Goal: Task Accomplishment & Management: Use online tool/utility

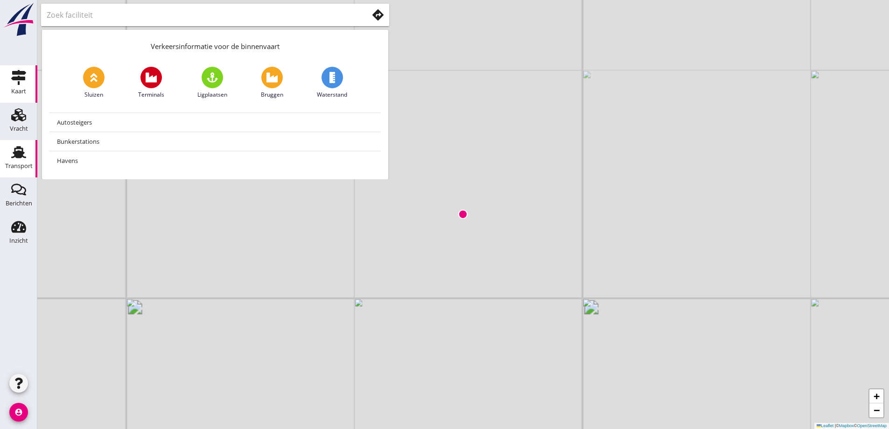
click at [21, 149] on use at bounding box center [18, 152] width 15 height 12
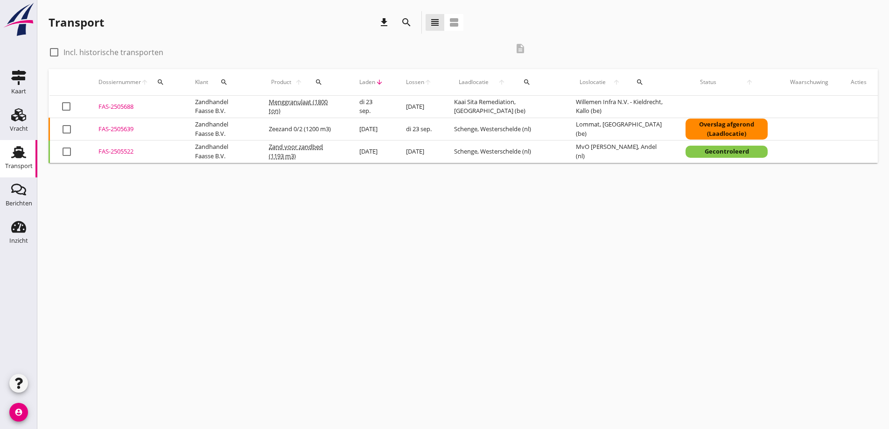
click at [100, 130] on div "FAS-2505639" at bounding box center [135, 129] width 74 height 9
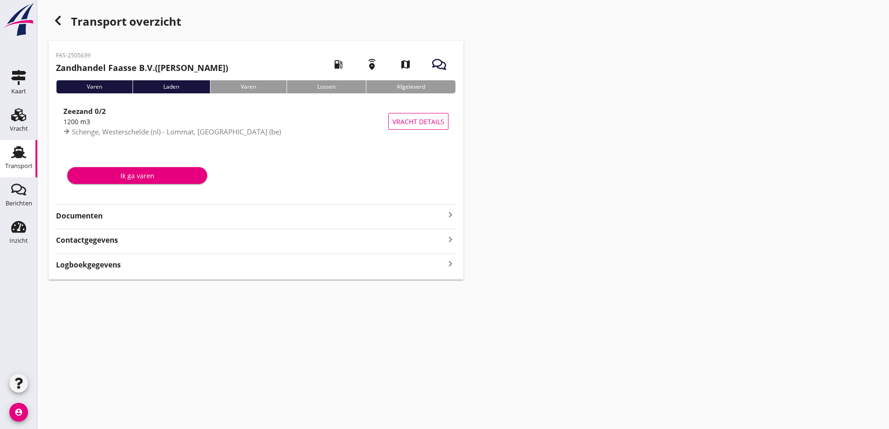
click at [98, 212] on strong "Documenten" at bounding box center [250, 216] width 389 height 11
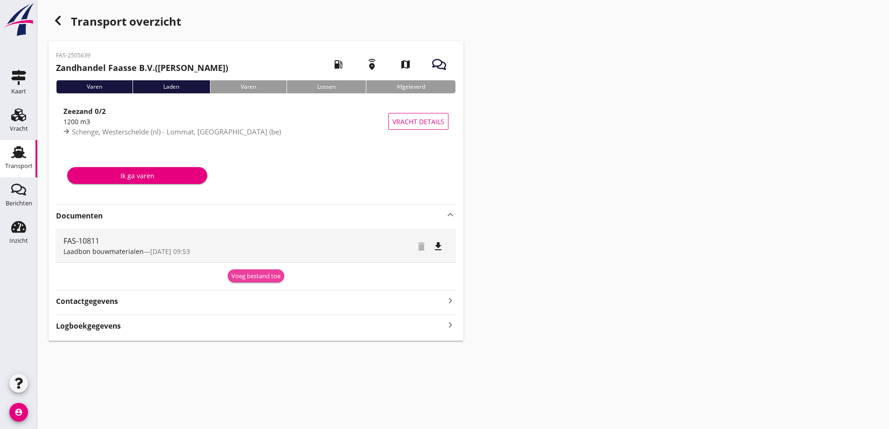
click at [239, 276] on div "Voeg bestand toe" at bounding box center [256, 276] width 49 height 9
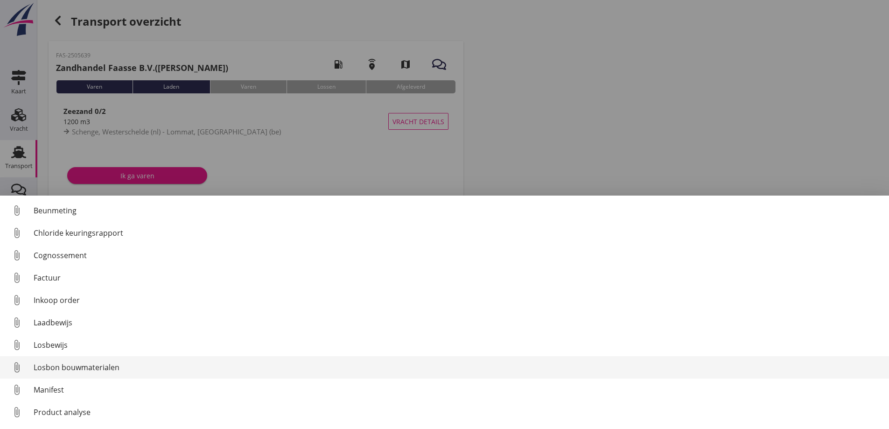
click at [85, 365] on div "Losbon bouwmaterialen" at bounding box center [458, 367] width 848 height 11
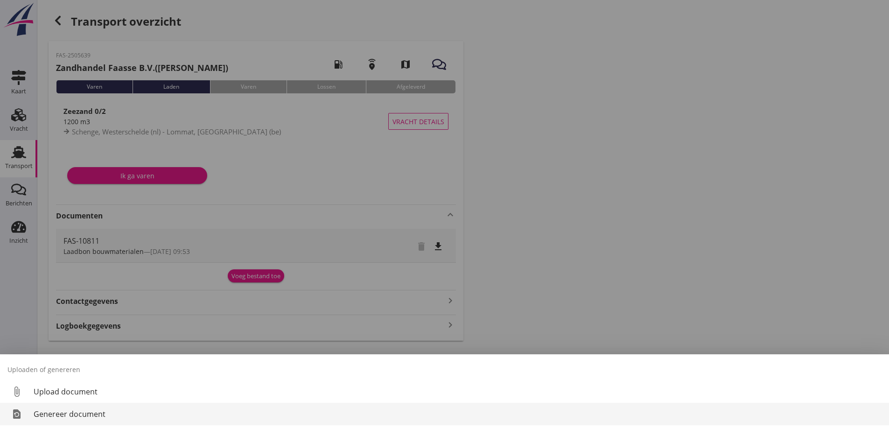
click at [73, 412] on div "Genereer document" at bounding box center [458, 413] width 848 height 11
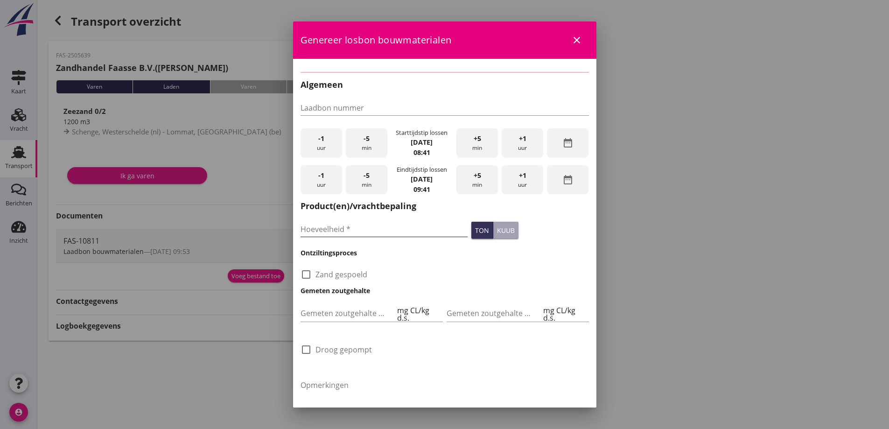
type input "FAS-10811"
type input "1200"
checkbox input "true"
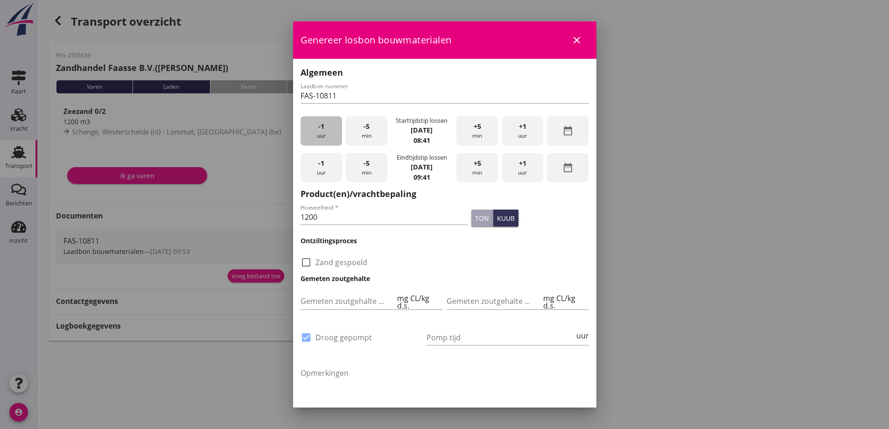
click at [317, 129] on div "-1 uur" at bounding box center [322, 130] width 42 height 29
click at [355, 127] on div "-5 min" at bounding box center [367, 130] width 42 height 29
click at [357, 128] on div "-5 min" at bounding box center [367, 130] width 42 height 29
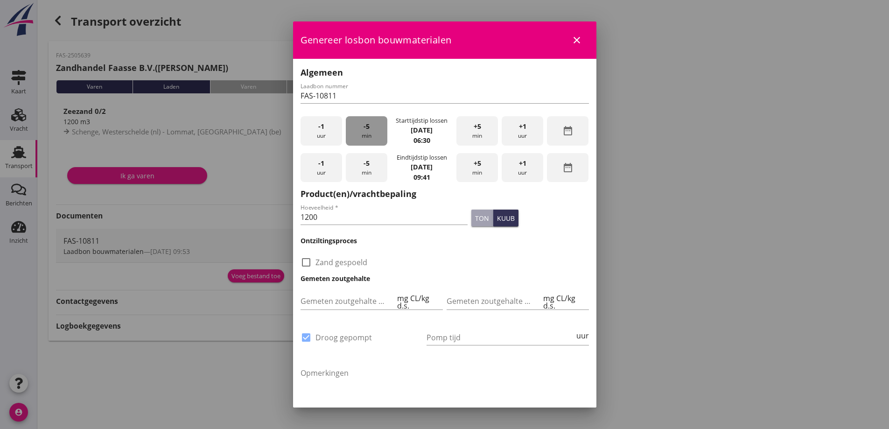
click at [357, 128] on div "-5 min" at bounding box center [367, 130] width 42 height 29
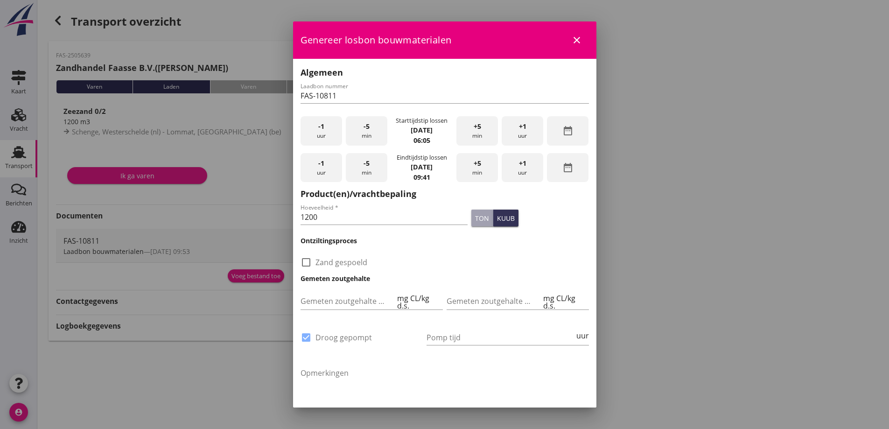
click at [356, 128] on div "-5 min" at bounding box center [367, 130] width 42 height 29
click at [475, 217] on div "ton" at bounding box center [482, 218] width 14 height 10
click at [309, 263] on div at bounding box center [306, 262] width 16 height 16
checkbox input "true"
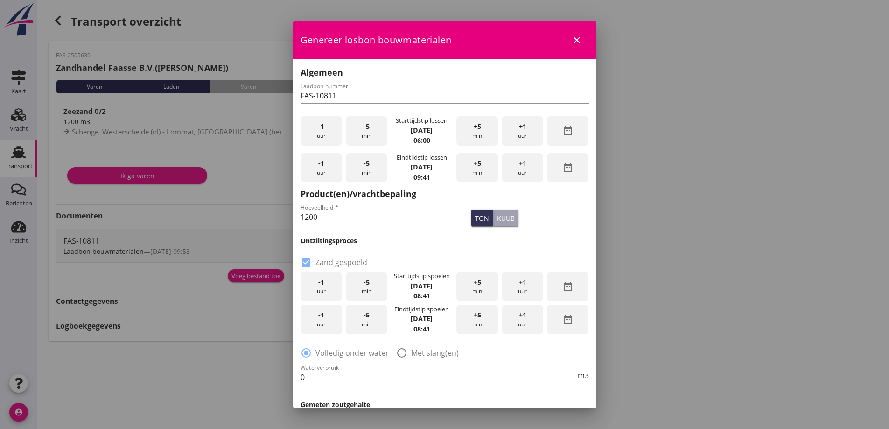
click at [565, 288] on icon "date_range" at bounding box center [567, 286] width 11 height 11
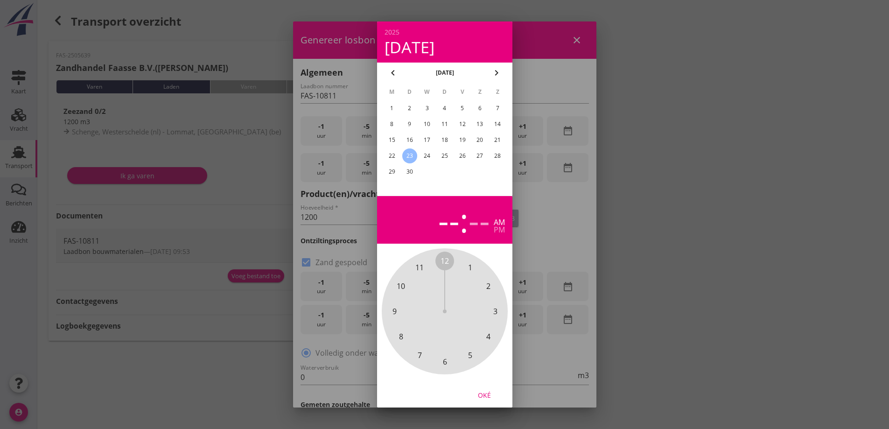
click at [389, 156] on div "22" at bounding box center [391, 155] width 15 height 15
click at [499, 229] on div "pm" at bounding box center [499, 229] width 11 height 7
click at [490, 288] on span "2" at bounding box center [488, 286] width 4 height 11
click at [444, 361] on span "30" at bounding box center [445, 361] width 8 height 11
click at [484, 392] on div "Oké" at bounding box center [484, 395] width 26 height 10
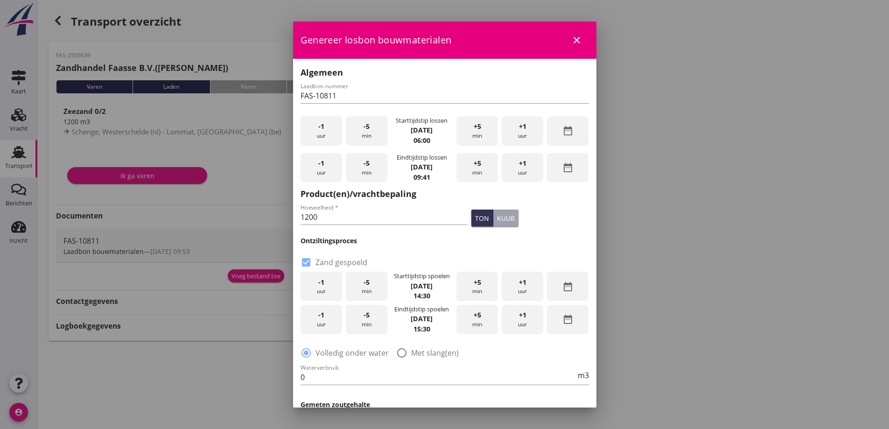
click at [478, 319] on div "+5 min" at bounding box center [478, 319] width 42 height 29
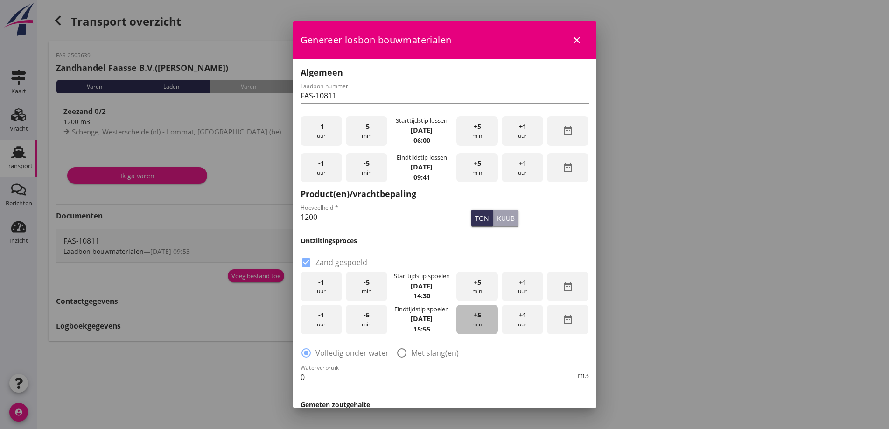
click at [478, 319] on div "+5 min" at bounding box center [478, 319] width 42 height 29
click at [365, 321] on div "-5 min" at bounding box center [367, 319] width 42 height 29
click at [401, 352] on div at bounding box center [402, 353] width 16 height 16
radio input "false"
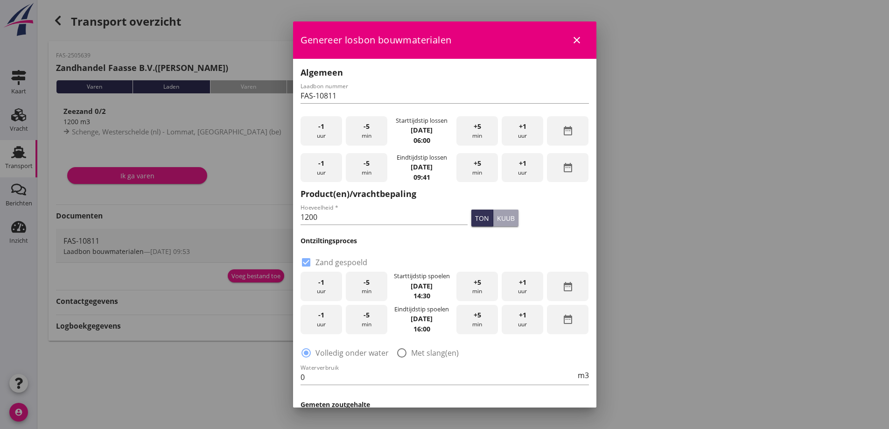
radio input "true"
click at [340, 379] on input "0" at bounding box center [438, 377] width 275 height 15
drag, startPoint x: 299, startPoint y: 381, endPoint x: 275, endPoint y: 380, distance: 24.3
click at [275, 380] on div "[DATE] sep chevron_left [DATE] chevron_right M D W D V Z Z 1 2 3 4 5 6 7 8 9 10…" at bounding box center [444, 214] width 889 height 429
type input "1500"
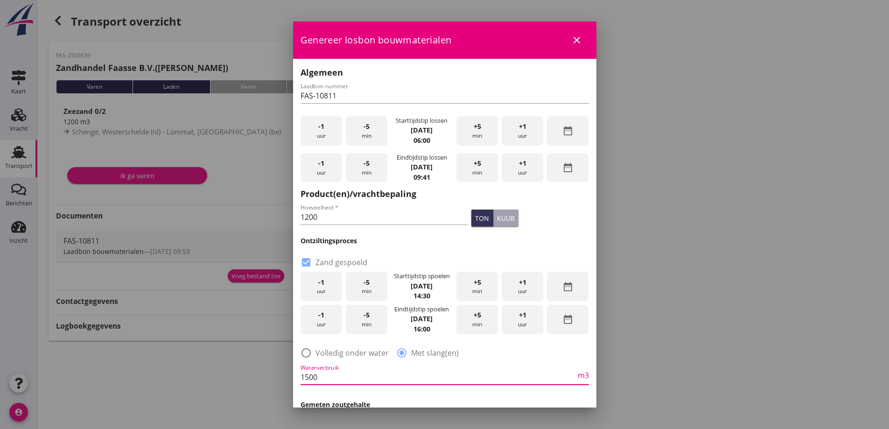
click at [619, 304] on div at bounding box center [444, 214] width 889 height 429
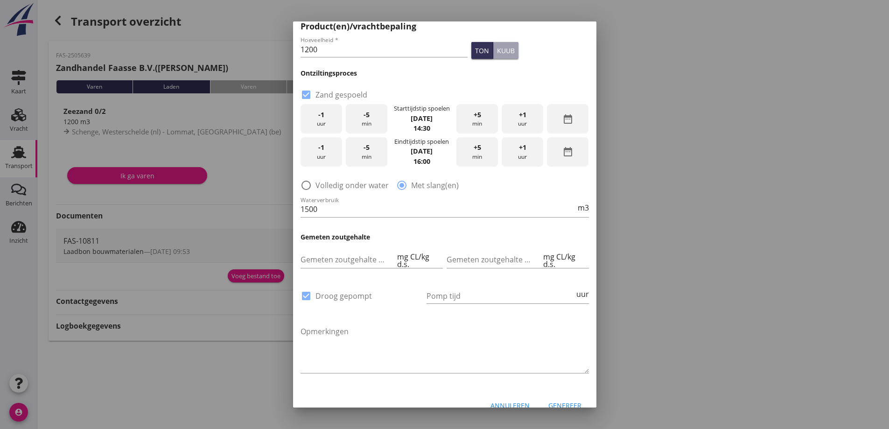
scroll to position [182, 0]
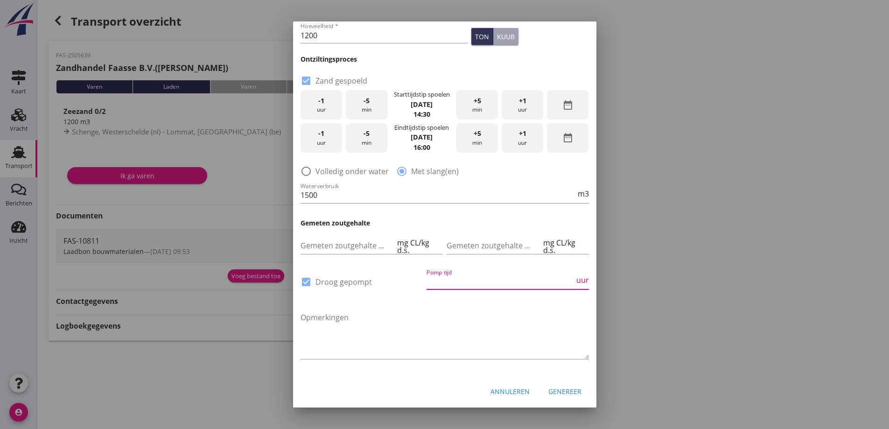
click at [465, 281] on input "Pomp tijd" at bounding box center [501, 281] width 148 height 15
click at [450, 274] on input "Pomp tijd" at bounding box center [501, 281] width 148 height 15
type input "16"
click at [723, 245] on div at bounding box center [444, 214] width 889 height 429
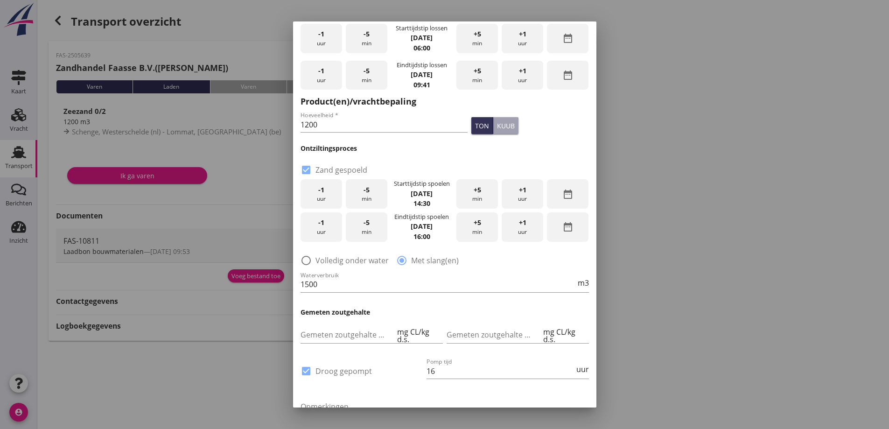
scroll to position [0, 0]
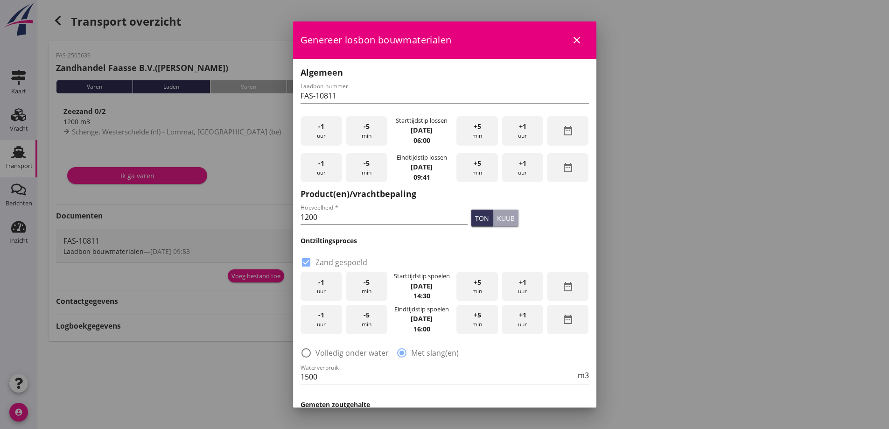
click at [336, 213] on input "1200" at bounding box center [385, 217] width 168 height 15
type input "1"
type input "1959"
click at [663, 198] on div at bounding box center [444, 214] width 889 height 429
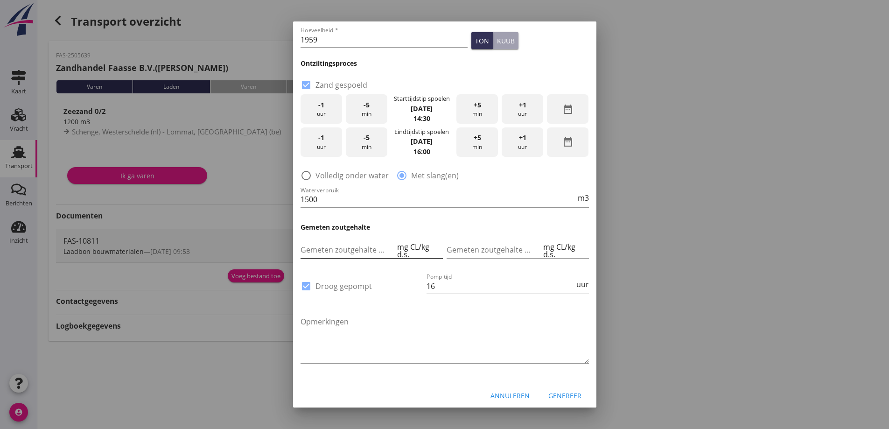
scroll to position [182, 0]
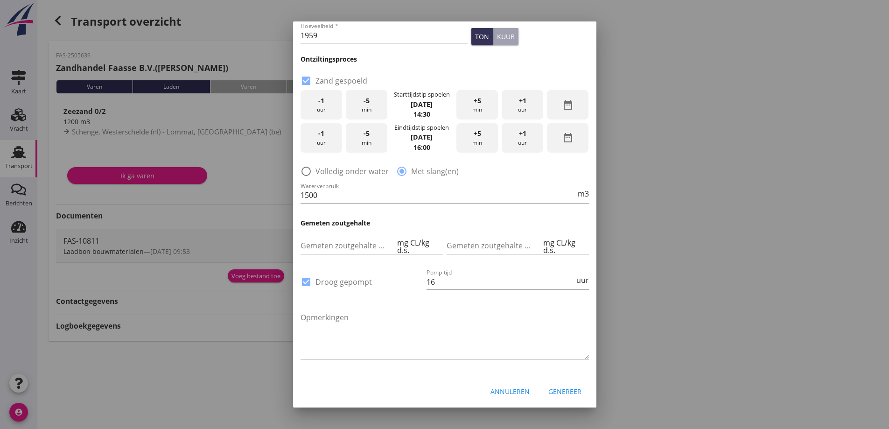
click at [555, 392] on div "Genereer" at bounding box center [564, 392] width 33 height 10
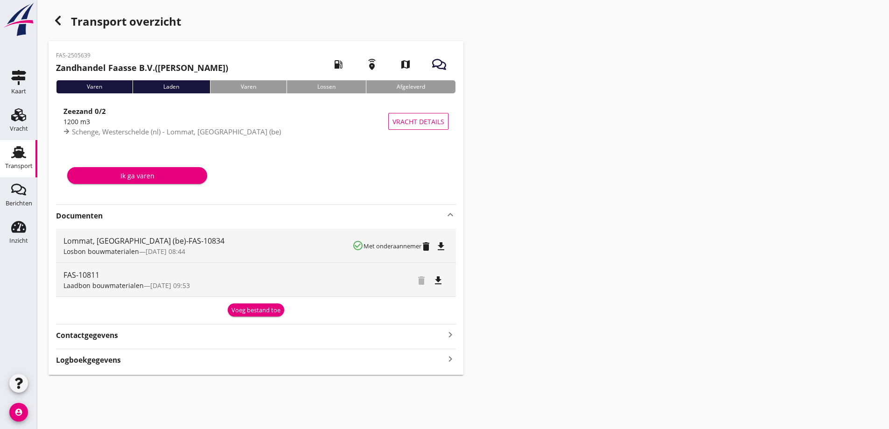
click at [439, 248] on icon "file_download" at bounding box center [441, 246] width 11 height 11
